Goal: Transaction & Acquisition: Purchase product/service

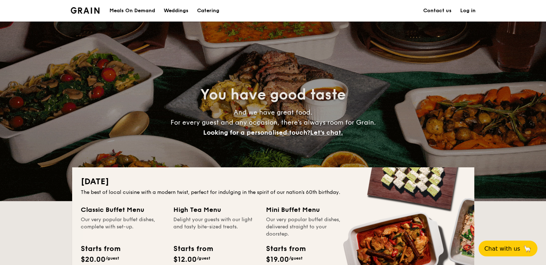
click at [88, 11] on img at bounding box center [85, 10] width 29 height 6
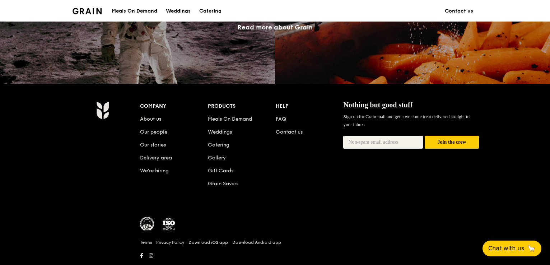
scroll to position [682, 0]
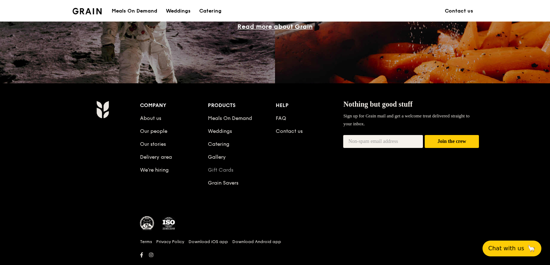
click at [229, 169] on link "Gift Cards" at bounding box center [220, 170] width 25 height 6
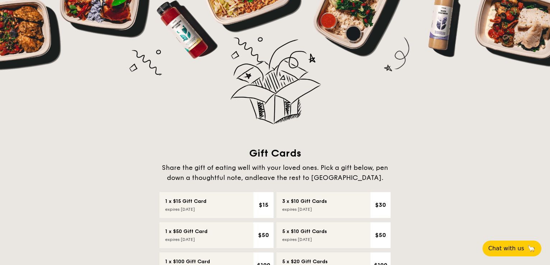
scroll to position [108, 0]
